Goal: Task Accomplishment & Management: Manage account settings

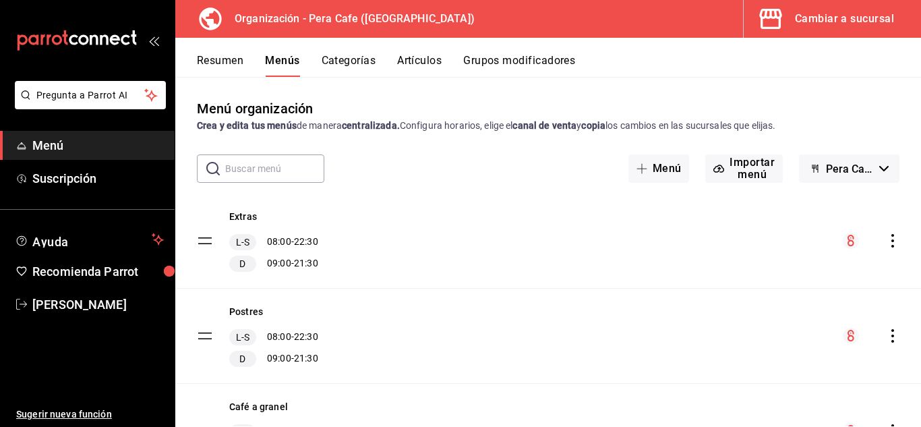
scroll to position [566, 0]
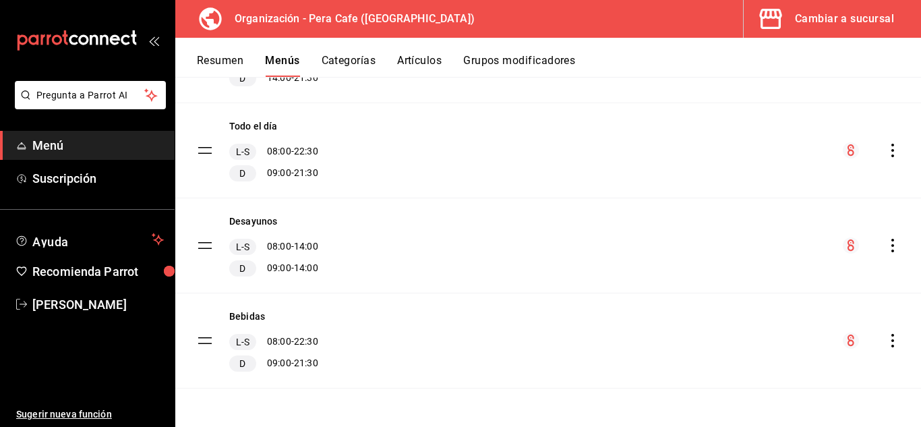
click at [807, 5] on button "Cambiar a sucursal" at bounding box center [827, 19] width 167 height 38
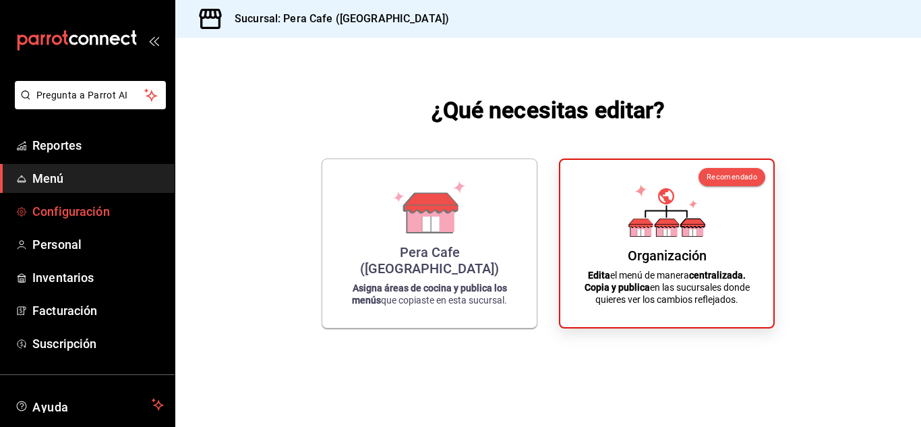
click at [70, 208] on span "Configuración" at bounding box center [97, 211] width 131 height 18
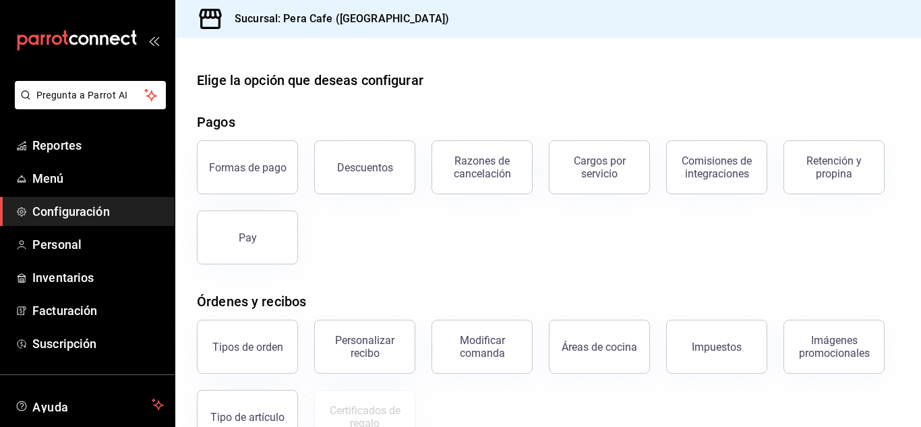
scroll to position [32, 0]
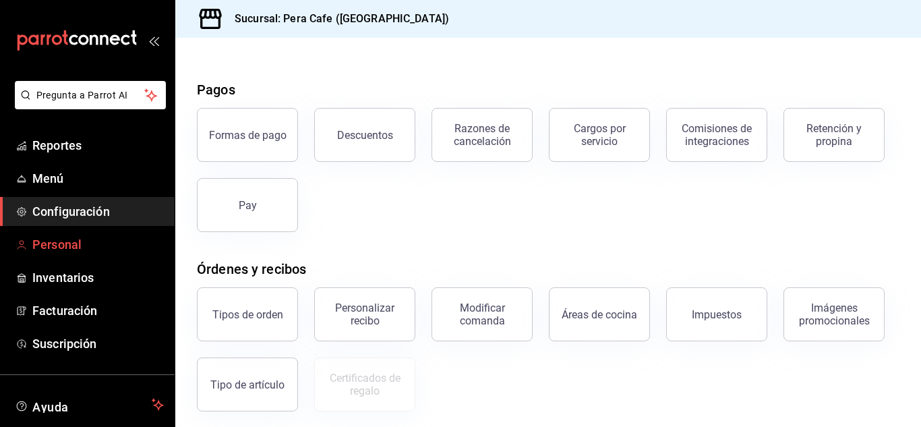
click at [61, 253] on link "Personal" at bounding box center [87, 244] width 175 height 29
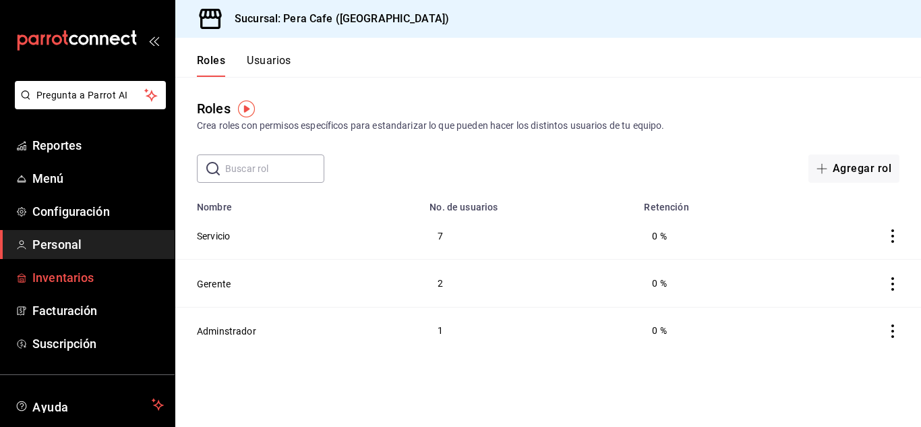
click at [86, 280] on span "Inventarios" at bounding box center [97, 277] width 131 height 18
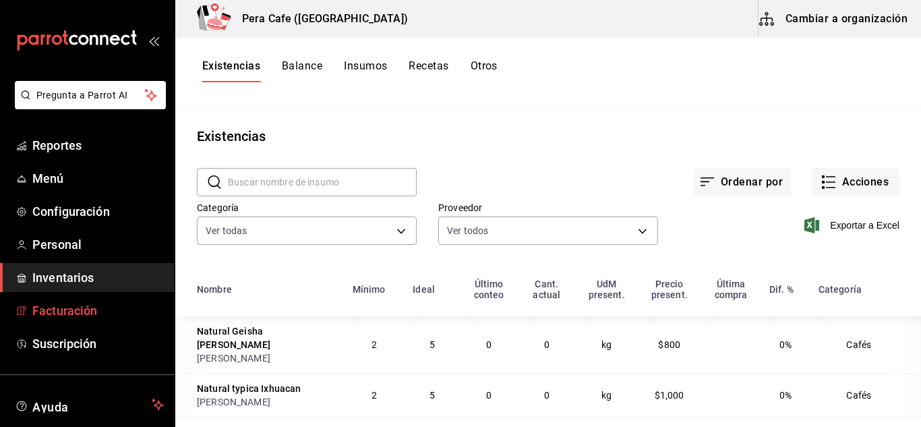
click at [86, 317] on span "Facturación" at bounding box center [97, 310] width 131 height 18
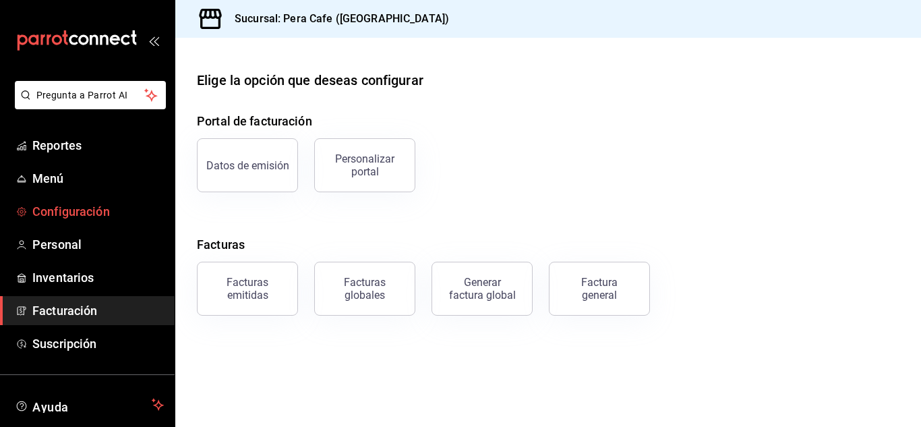
click at [75, 218] on span "Configuración" at bounding box center [97, 211] width 131 height 18
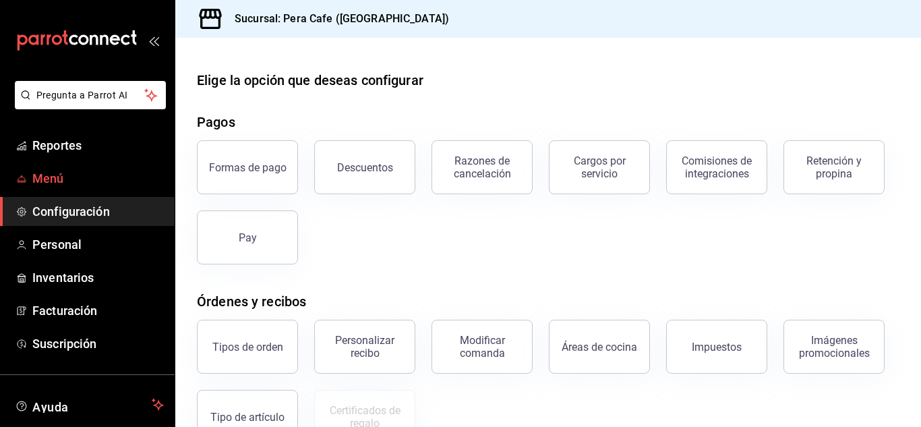
click at [64, 179] on span "Menú" at bounding box center [97, 178] width 131 height 18
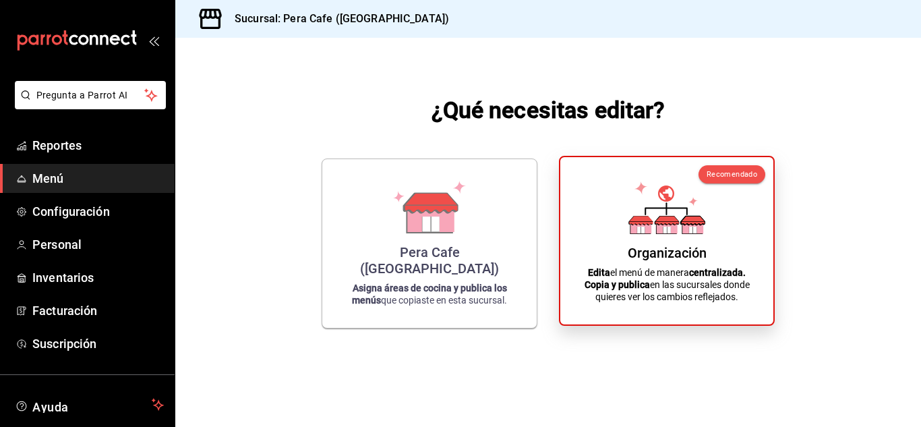
click at [691, 247] on div "Organización" at bounding box center [667, 253] width 79 height 16
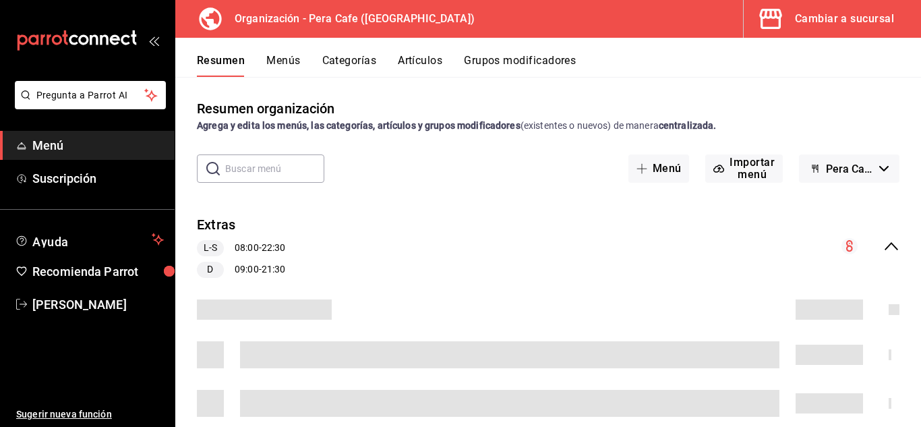
click at [417, 57] on button "Artículos" at bounding box center [420, 65] width 44 height 23
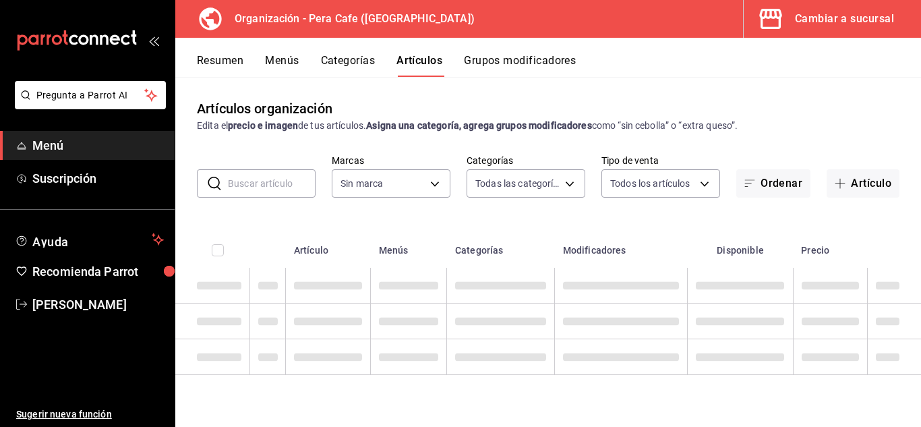
click at [293, 177] on input "text" at bounding box center [272, 183] width 88 height 27
type input "ada2079d-fc08-43d5-b941-5b394cdf255a"
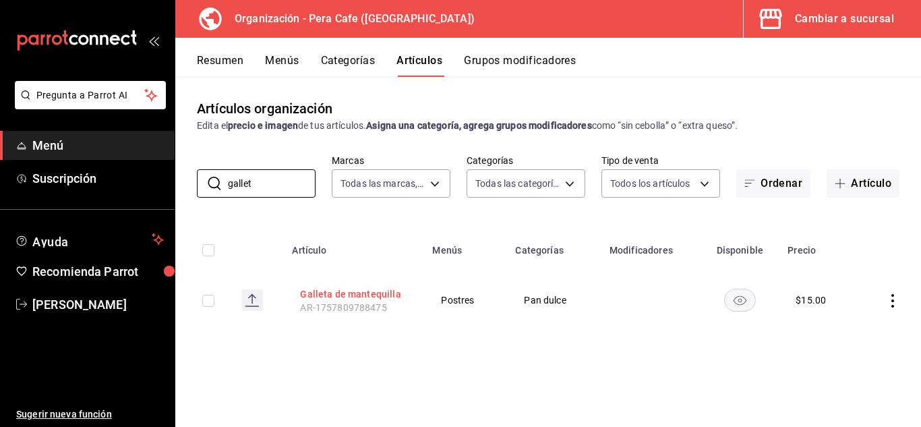
type input "gallet"
click at [365, 291] on button "Galleta de mantequilla" at bounding box center [354, 293] width 108 height 13
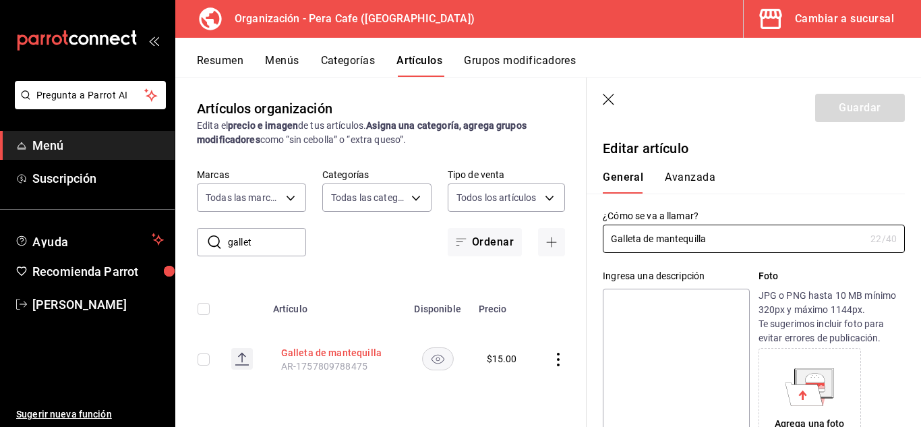
type input "$15.00"
click at [693, 174] on button "Avanzada" at bounding box center [690, 182] width 51 height 23
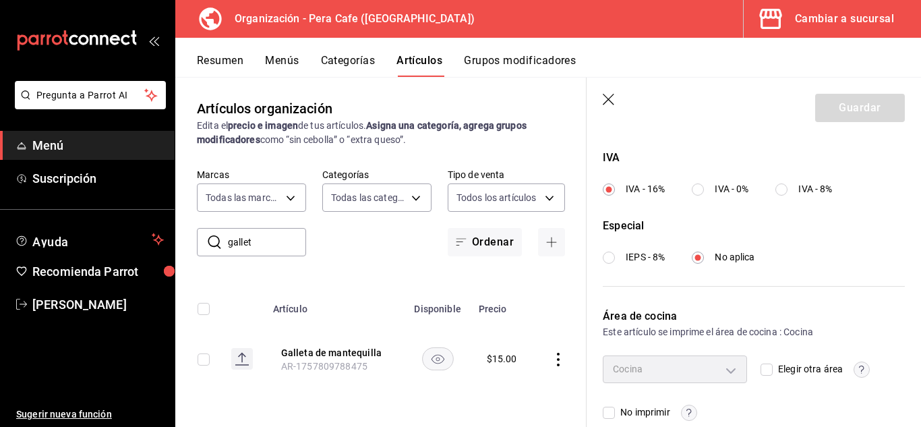
scroll to position [526, 0]
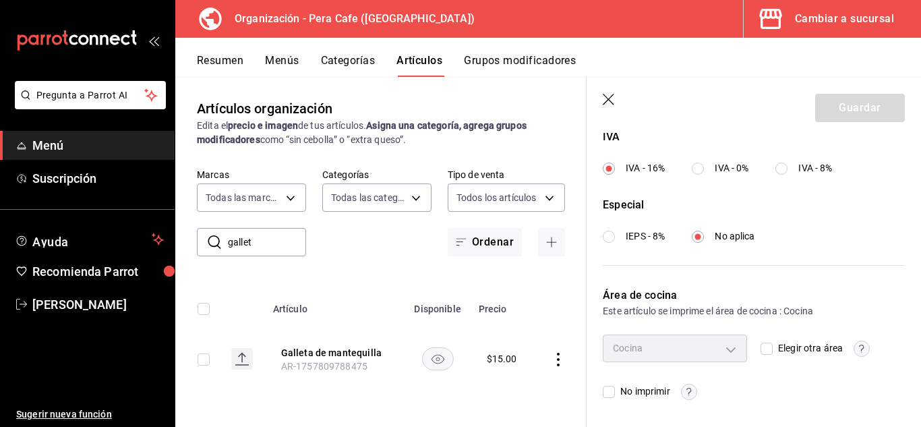
click at [723, 352] on div "Cocina" at bounding box center [675, 347] width 144 height 27
click at [765, 353] on input "Elegir otra área" at bounding box center [766, 348] width 12 height 12
checkbox input "true"
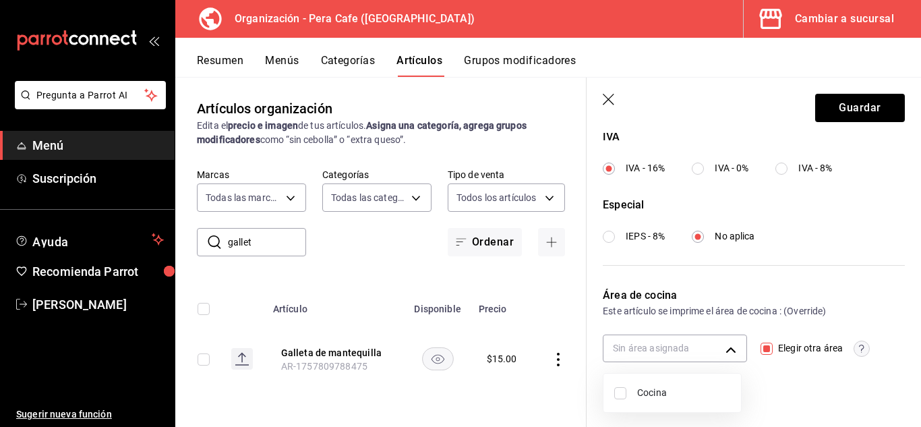
click at [723, 349] on body "Pregunta a Parrot AI Menú Suscripción Ayuda Recomienda Parrot [PERSON_NAME] Sug…" at bounding box center [460, 213] width 921 height 427
click at [725, 356] on div at bounding box center [460, 213] width 921 height 427
click at [773, 353] on span "Elegir otra área" at bounding box center [808, 348] width 70 height 14
click at [771, 353] on input "Elegir otra área" at bounding box center [766, 348] width 12 height 12
checkbox input "false"
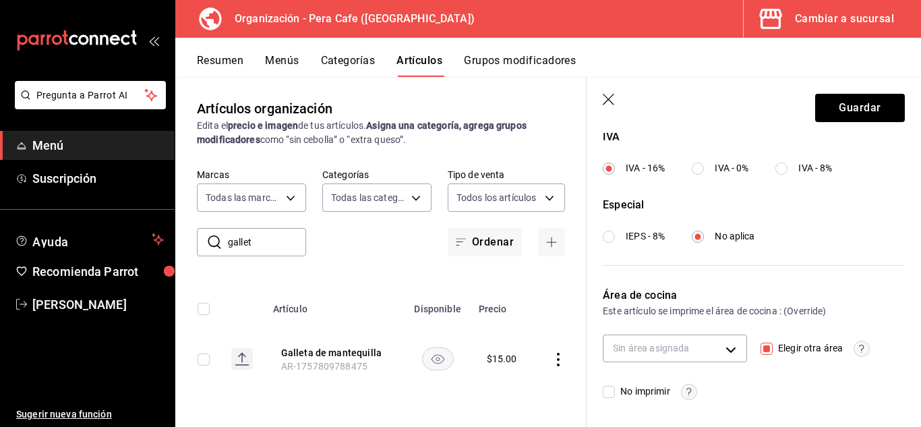
type input "35d3b6a5-da2a-49a4-86fd-4660a87a538e"
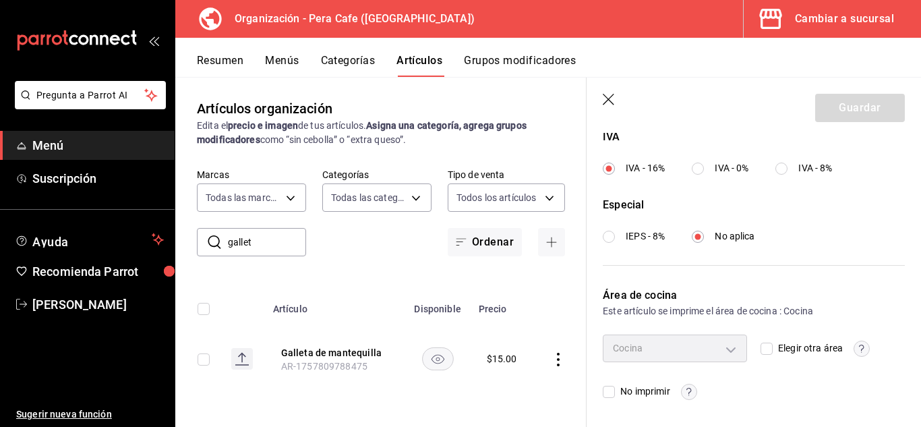
click at [606, 100] on icon "button" at bounding box center [609, 100] width 13 height 13
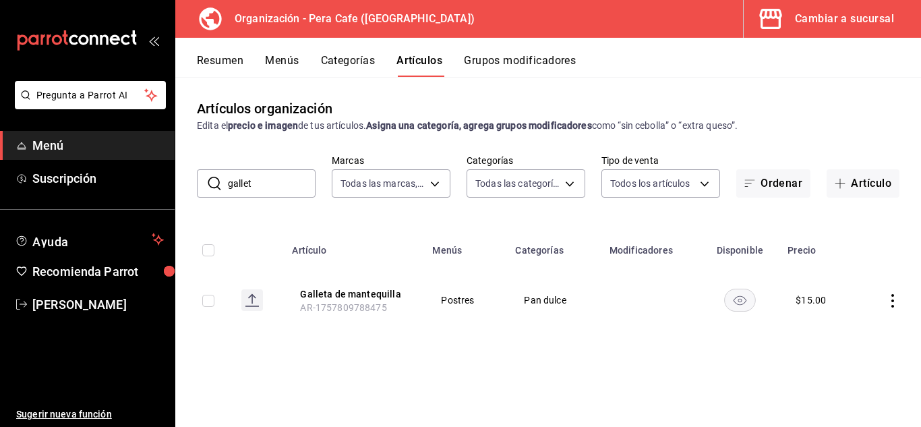
click at [287, 181] on input "gallet" at bounding box center [272, 183] width 88 height 27
type input "helado"
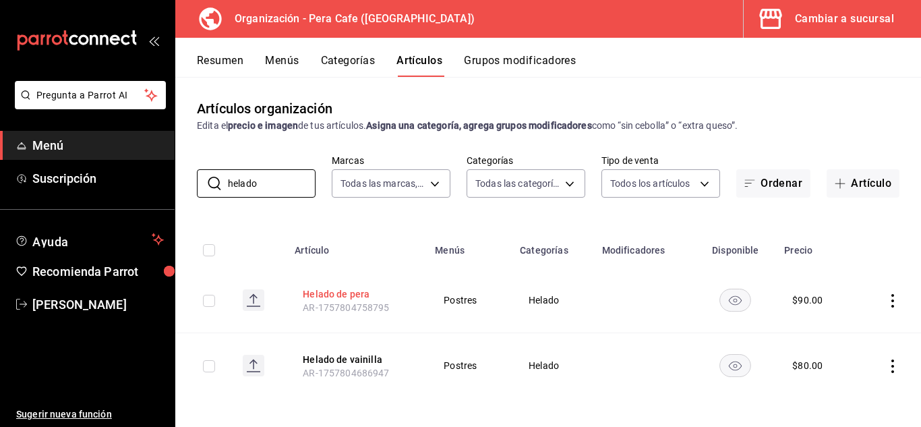
click at [351, 294] on button "Helado de pera" at bounding box center [357, 293] width 108 height 13
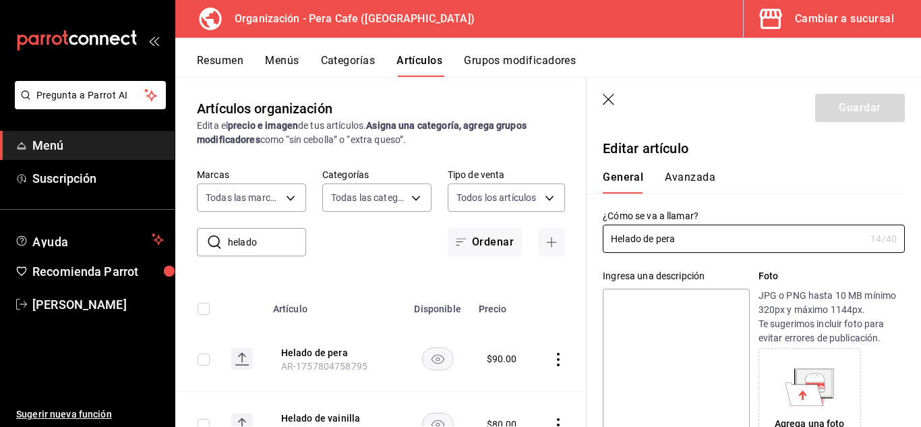
type input "$90.00"
type input "E48"
type input "90101500"
radio input "true"
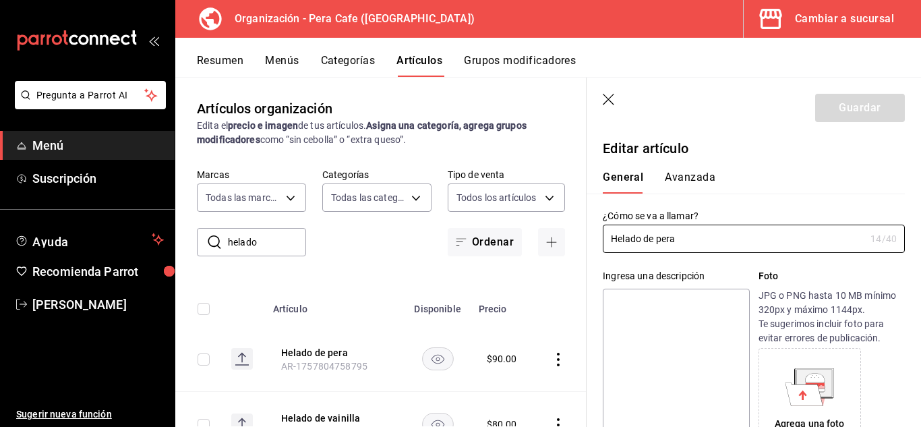
type input "35d3b6a5-da2a-49a4-86fd-4660a87a538e"
click at [695, 177] on button "Avanzada" at bounding box center [690, 182] width 51 height 23
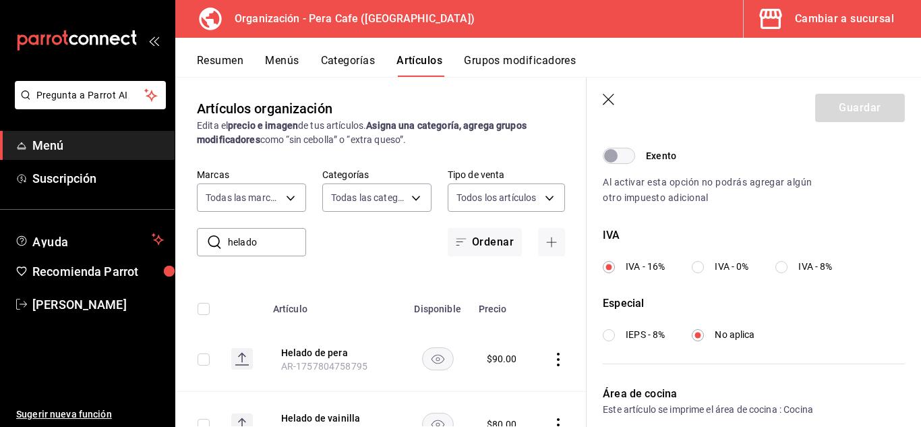
scroll to position [526, 0]
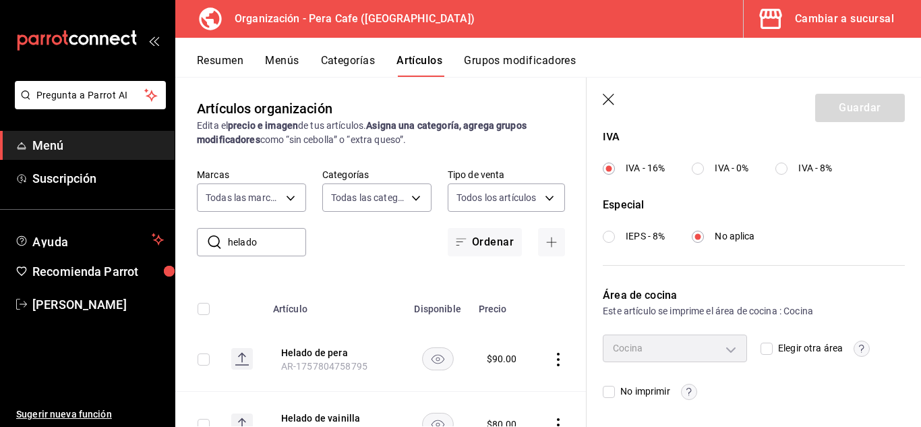
click at [760, 351] on input "Elegir otra área" at bounding box center [766, 348] width 12 height 12
checkbox input "true"
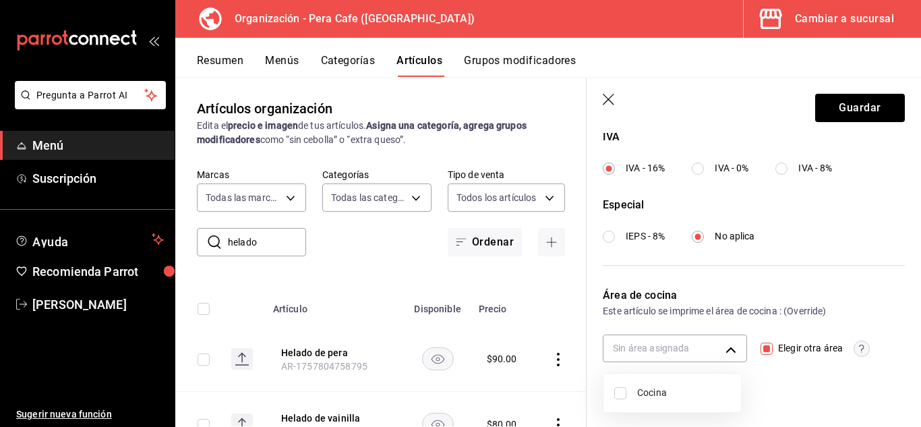
click at [723, 355] on body "Pregunta a Parrot AI Menú Suscripción Ayuda Recomienda Parrot [PERSON_NAME] Sug…" at bounding box center [460, 213] width 921 height 427
click at [724, 354] on div at bounding box center [460, 213] width 921 height 427
drag, startPoint x: 757, startPoint y: 351, endPoint x: 764, endPoint y: 348, distance: 7.9
click at [764, 348] on input "Elegir otra área" at bounding box center [766, 348] width 12 height 12
checkbox input "false"
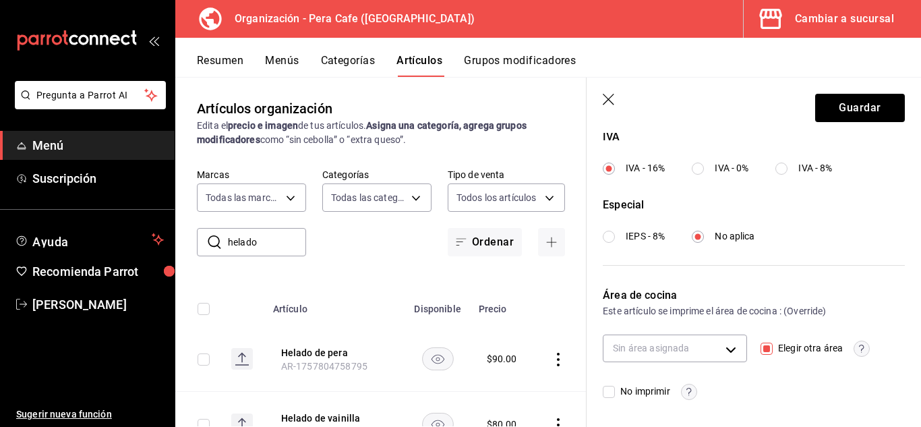
type input "35d3b6a5-da2a-49a4-86fd-4660a87a538e"
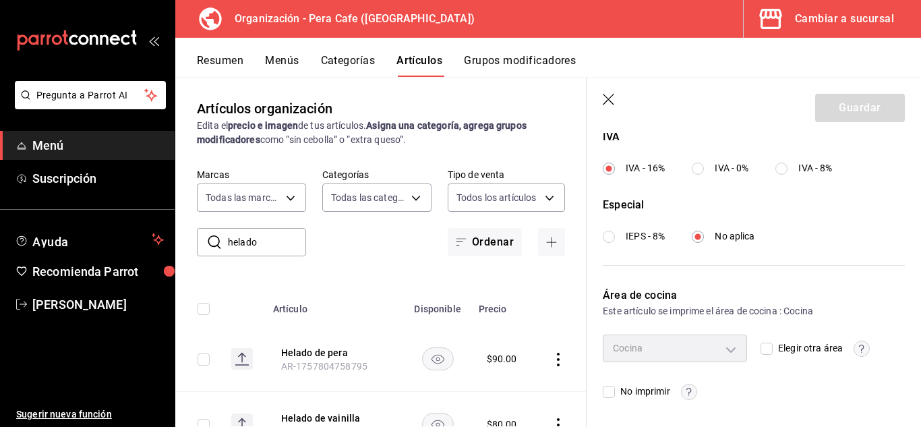
click at [609, 108] on header "Guardar" at bounding box center [754, 105] width 334 height 55
click at [610, 102] on icon "button" at bounding box center [609, 100] width 13 height 13
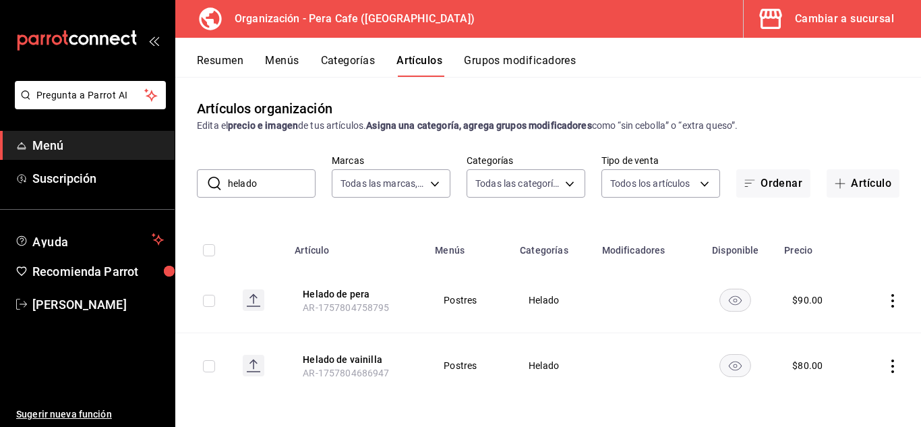
click at [404, 7] on div "Organización - Pera Cafe ([GEOGRAPHIC_DATA])" at bounding box center [333, 19] width 294 height 38
